Goal: Task Accomplishment & Management: Use online tool/utility

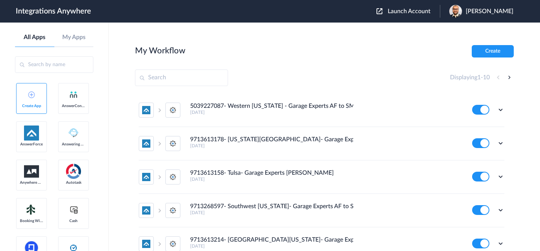
click at [399, 11] on span "Launch Account" at bounding box center [409, 11] width 43 height 6
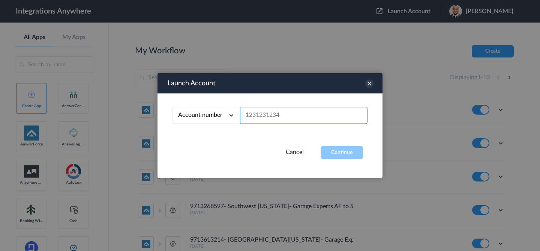
click at [296, 118] on input "text" at bounding box center [304, 115] width 128 height 17
paste input "7044127130"
type input "7044127130"
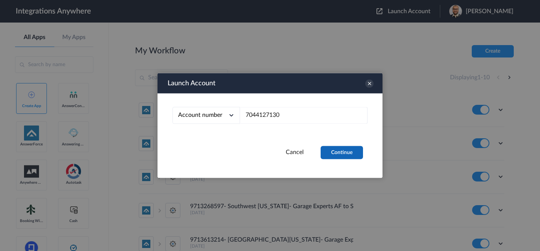
click at [339, 149] on button "Continue" at bounding box center [342, 152] width 42 height 13
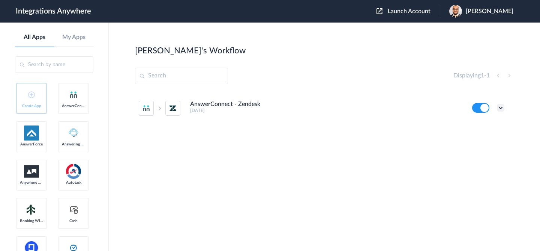
click at [502, 106] on icon at bounding box center [501, 108] width 8 height 8
click at [476, 141] on link "Task history" at bounding box center [480, 138] width 36 height 5
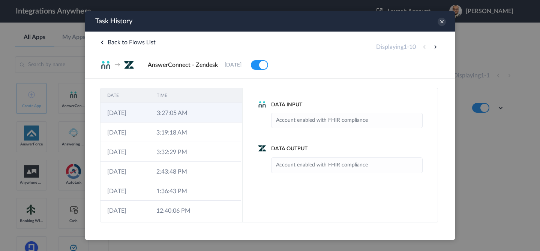
click at [187, 114] on td "3:27:05 AM" at bounding box center [175, 113] width 50 height 20
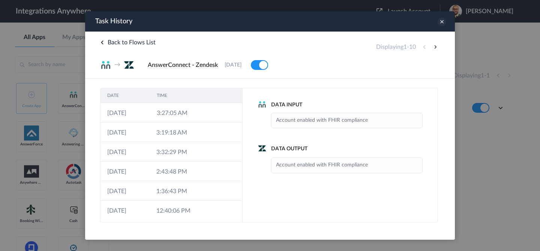
click at [442, 23] on icon at bounding box center [442, 22] width 8 height 8
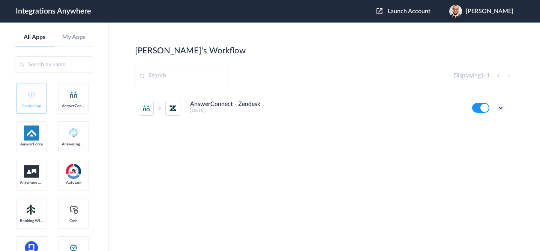
click at [504, 107] on icon at bounding box center [501, 108] width 8 height 8
click at [491, 123] on li "Edit" at bounding box center [480, 125] width 49 height 14
click at [500, 107] on icon at bounding box center [501, 108] width 8 height 8
click at [476, 126] on link "Edit" at bounding box center [471, 124] width 18 height 5
click at [500, 105] on icon at bounding box center [501, 108] width 8 height 8
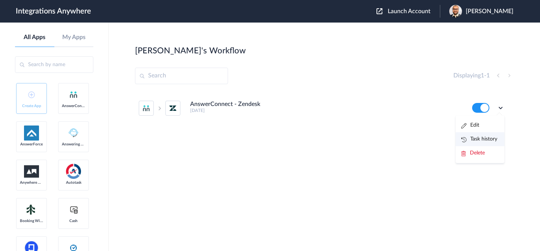
click at [481, 136] on link "Task history" at bounding box center [480, 138] width 36 height 5
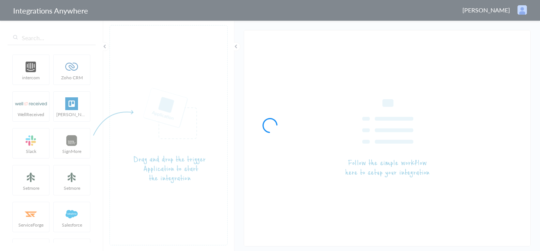
type input "AnswerConnect - Zendesk"
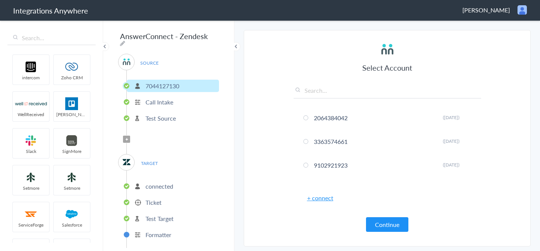
scroll to position [0, 0]
click at [166, 201] on li "Ticket" at bounding box center [173, 202] width 92 height 12
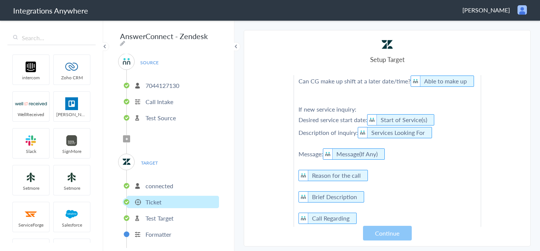
scroll to position [313, 0]
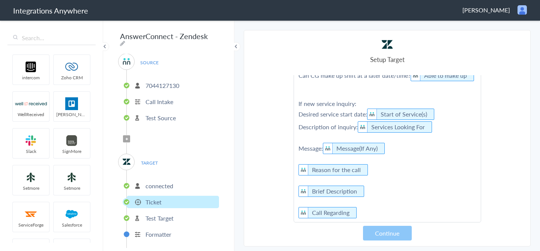
click at [372, 179] on p "This message was answered by AnswerConnect. Please: 1) Change the ticket type t…" at bounding box center [387, 24] width 187 height 395
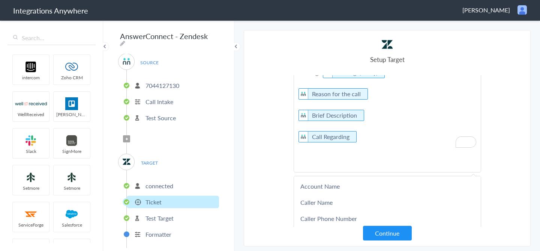
scroll to position [395, 0]
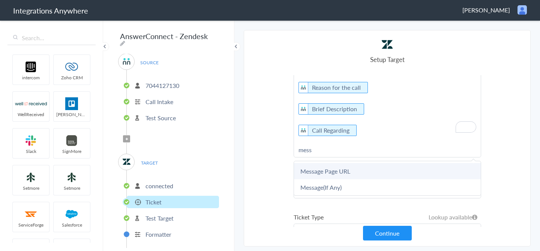
click at [344, 163] on link "Message Page URL" at bounding box center [387, 171] width 187 height 16
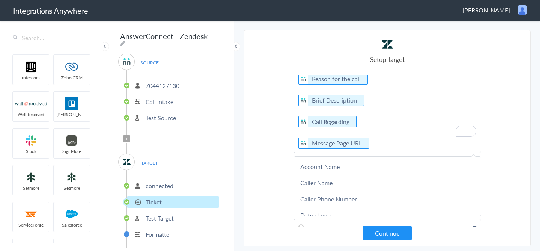
click at [517, 119] on section "Select Account 2064384042 Rename Delete (12 days ago) 3363574661 Rename Delete …" at bounding box center [387, 138] width 287 height 216
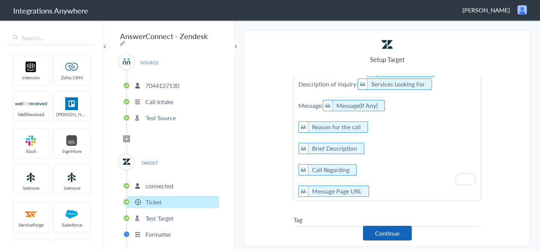
click at [392, 235] on button "Continue" at bounding box center [387, 233] width 49 height 15
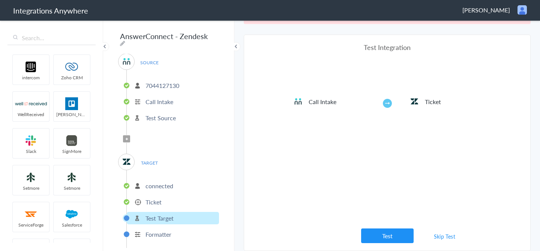
click at [439, 237] on link "Skip Test" at bounding box center [445, 236] width 40 height 14
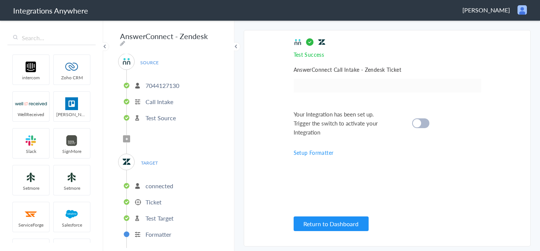
click at [426, 121] on div at bounding box center [420, 123] width 17 height 10
click at [348, 217] on button "Return to Dashboard" at bounding box center [331, 223] width 75 height 15
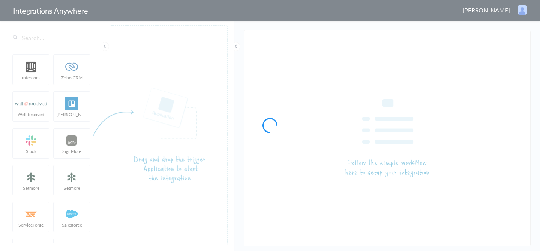
type input "AnswerConnect - Zendesk"
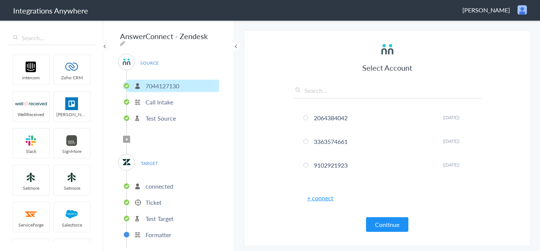
click at [191, 185] on li "connected" at bounding box center [173, 186] width 92 height 12
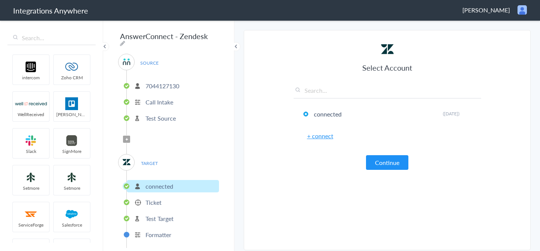
click at [184, 196] on li "Ticket" at bounding box center [173, 202] width 92 height 12
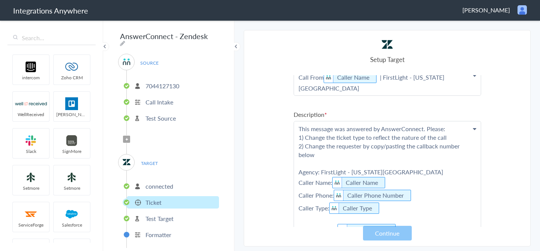
scroll to position [374, 0]
